Goal: Navigation & Orientation: Find specific page/section

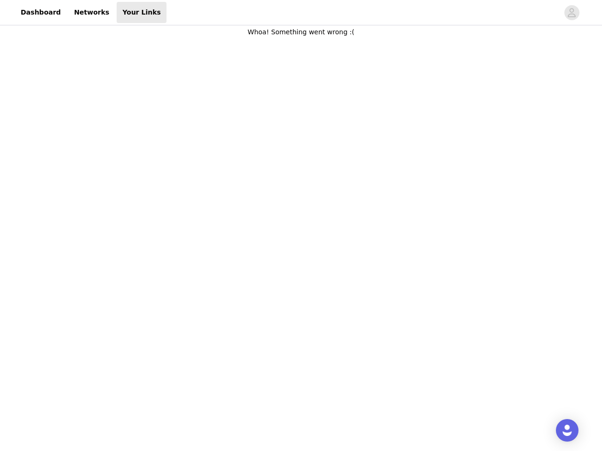
click at [301, 226] on body "Dashboard Networks Your Links Whoa! Something went wrong :(" at bounding box center [301, 225] width 602 height 451
click at [301, 13] on div at bounding box center [362, 12] width 392 height 21
click at [572, 13] on icon "avatar" at bounding box center [571, 12] width 9 height 15
click at [567, 431] on img "Open Intercom Messenger" at bounding box center [566, 430] width 11 height 11
